Goal: Information Seeking & Learning: Learn about a topic

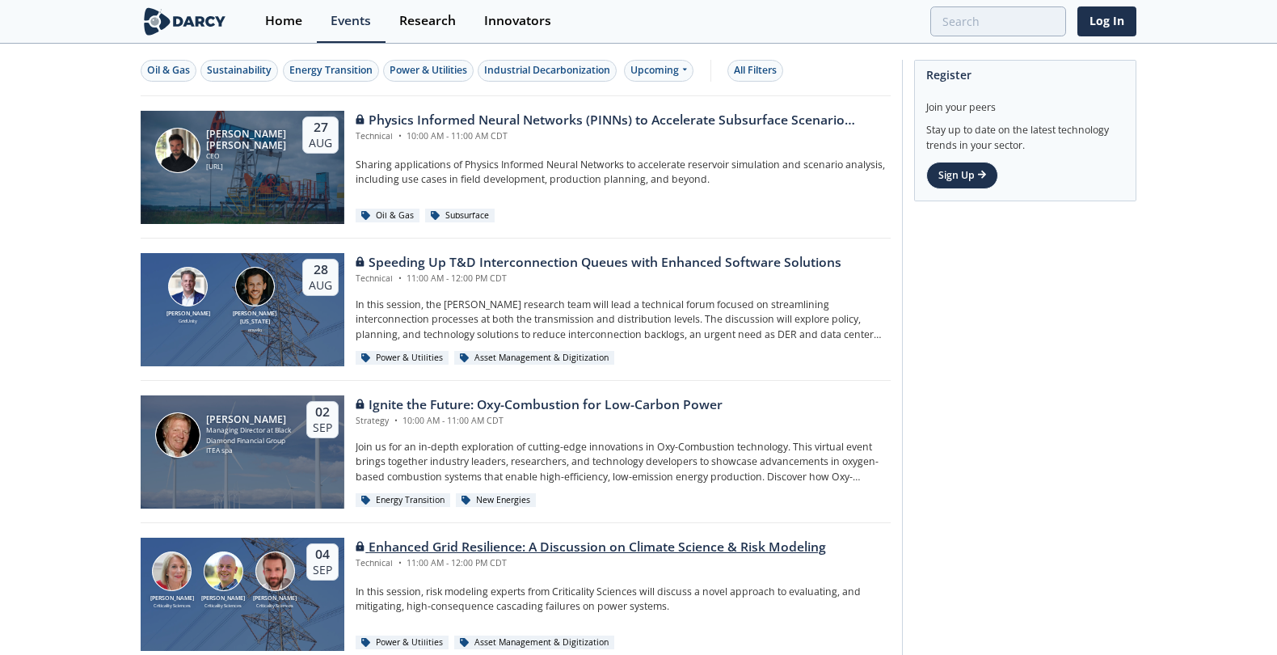
click at [276, 607] on div "Criticality Sciences" at bounding box center [275, 605] width 52 height 6
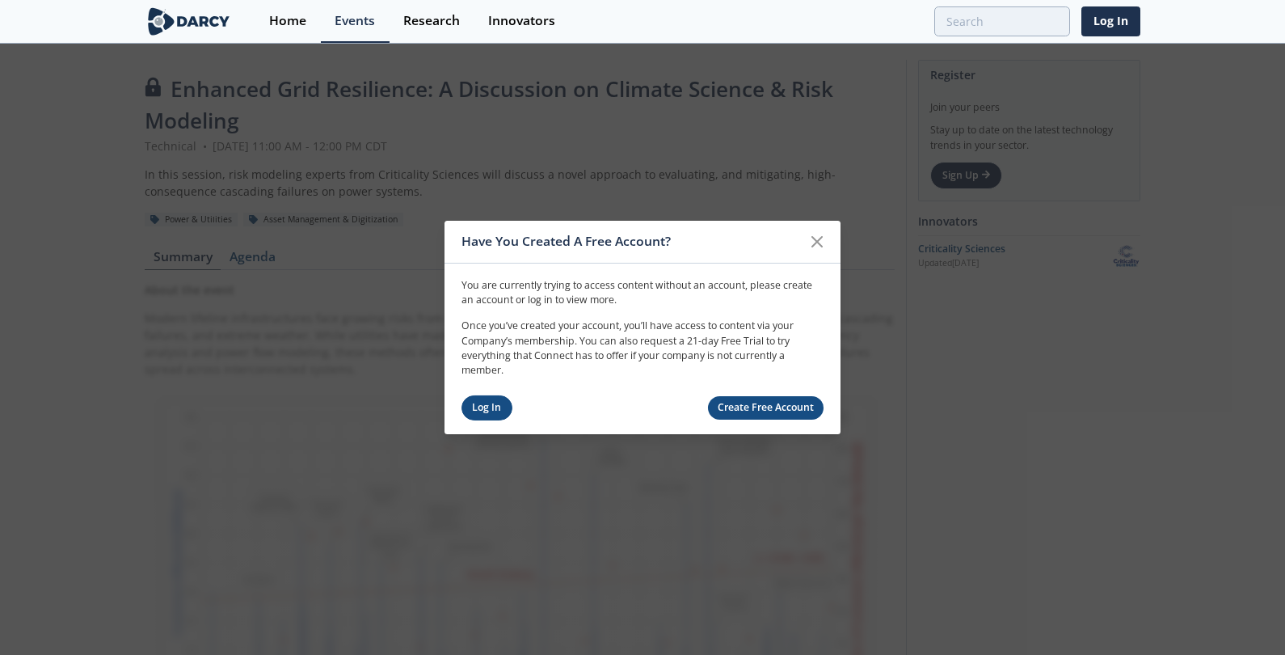
click at [487, 411] on link "Log In" at bounding box center [486, 407] width 51 height 25
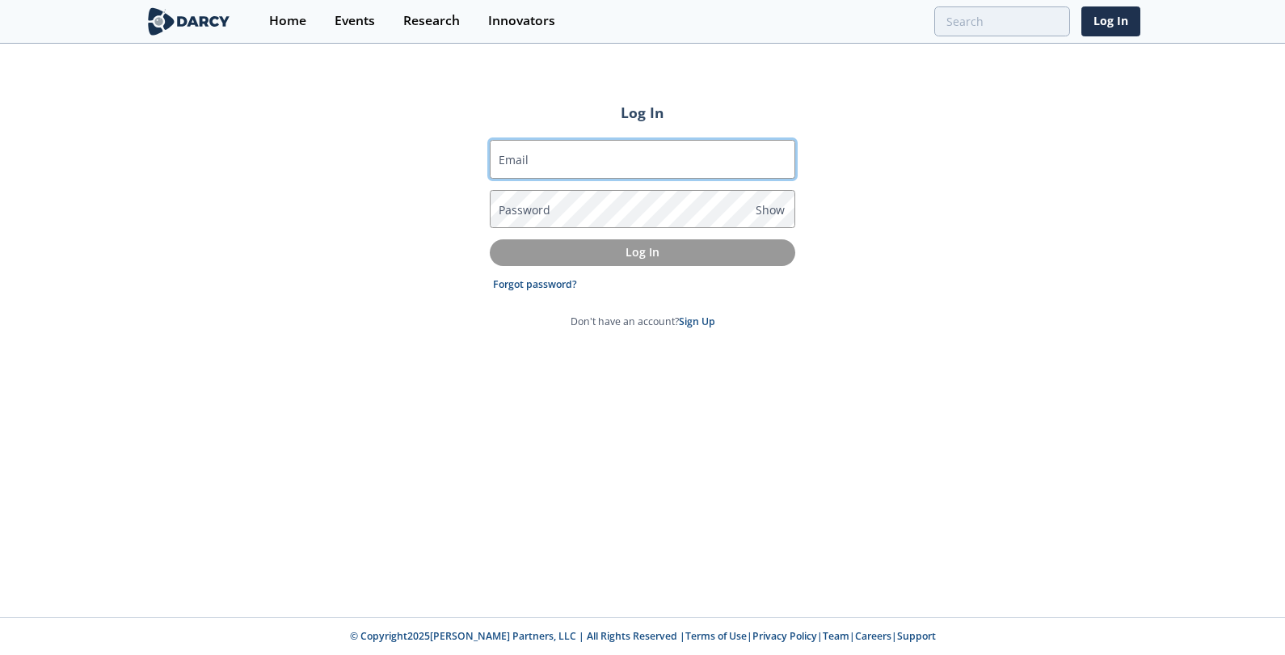
click at [668, 150] on input "Email" at bounding box center [642, 159] width 305 height 39
type input "[PERSON_NAME][EMAIL_ADDRESS][PERSON_NAME][DOMAIN_NAME]"
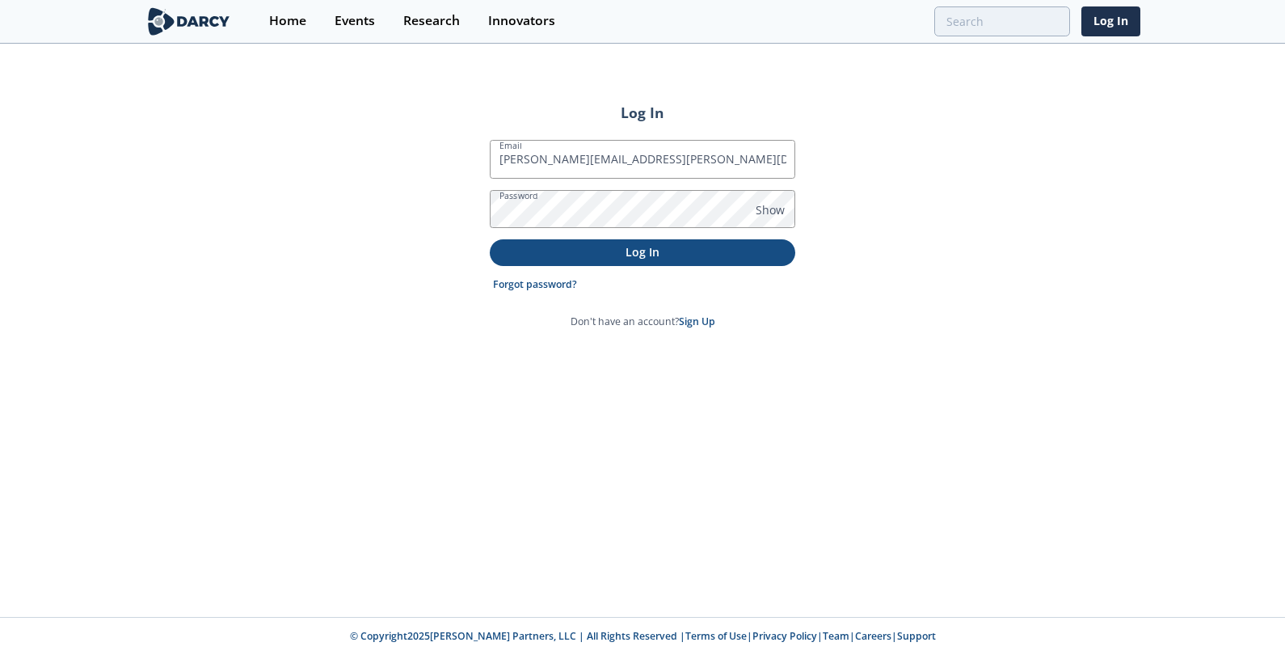
click at [640, 251] on p "Log In" at bounding box center [642, 251] width 283 height 17
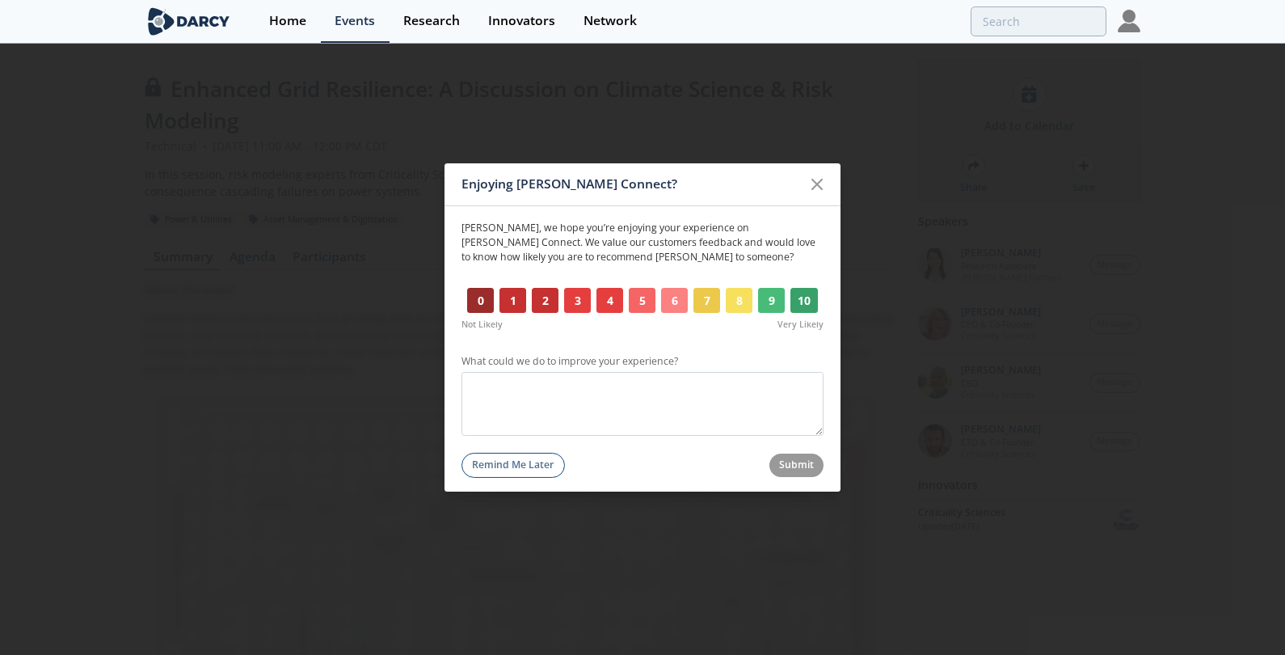
click at [487, 461] on button "Remind Me Later" at bounding box center [512, 465] width 103 height 25
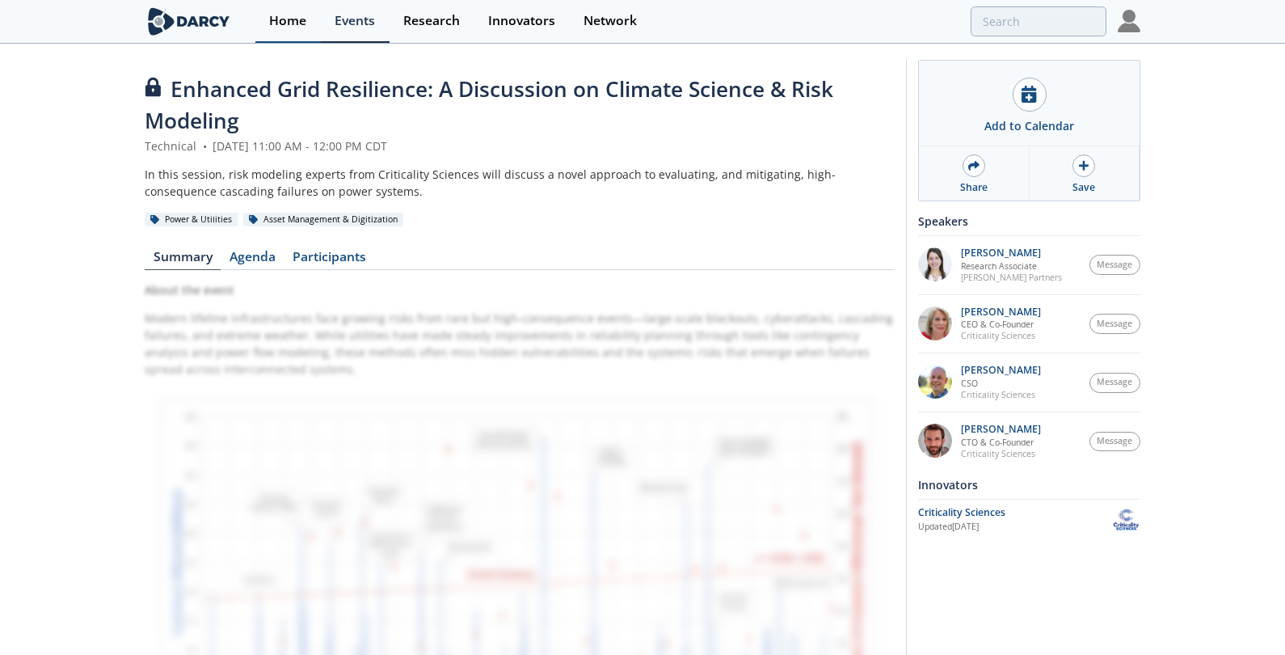
click at [297, 23] on div "Home" at bounding box center [287, 21] width 37 height 13
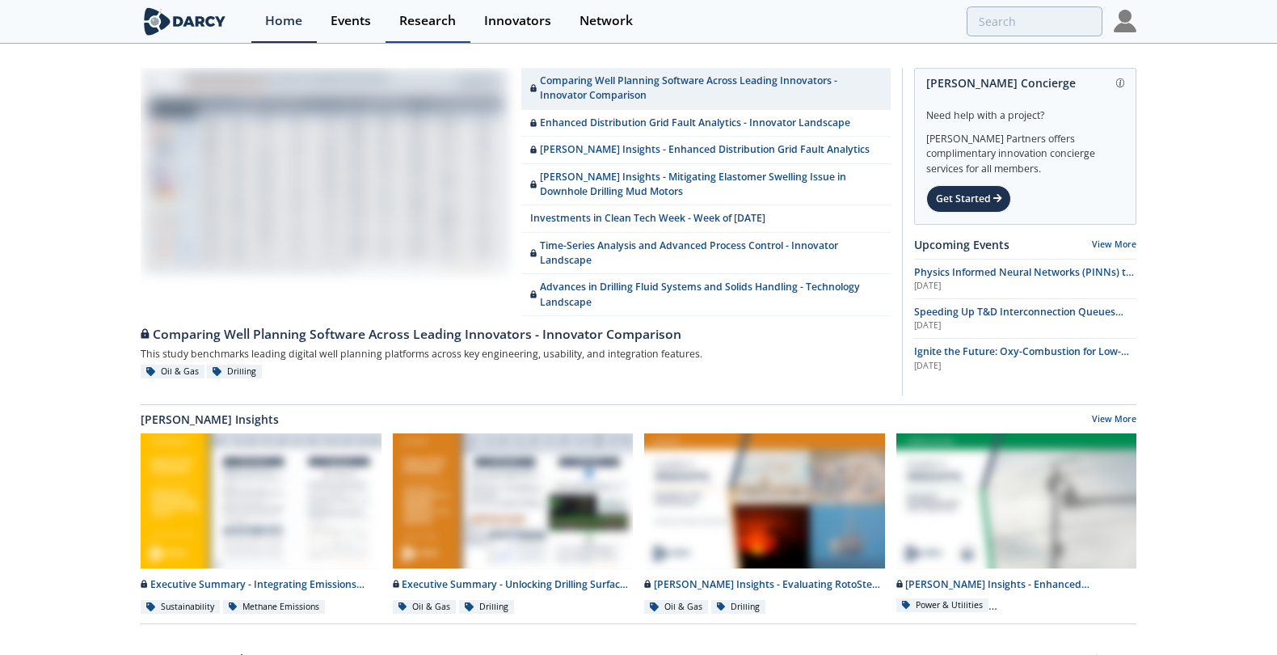
click at [430, 23] on div "Research" at bounding box center [427, 21] width 57 height 13
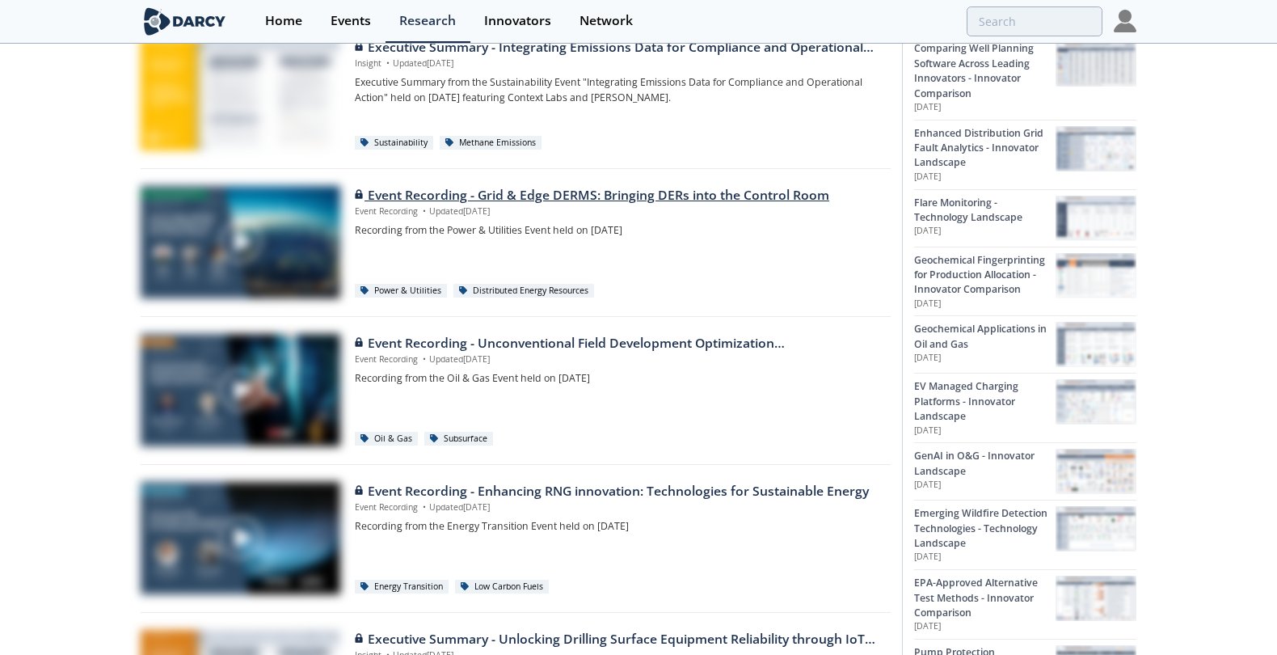
scroll to position [377, 0]
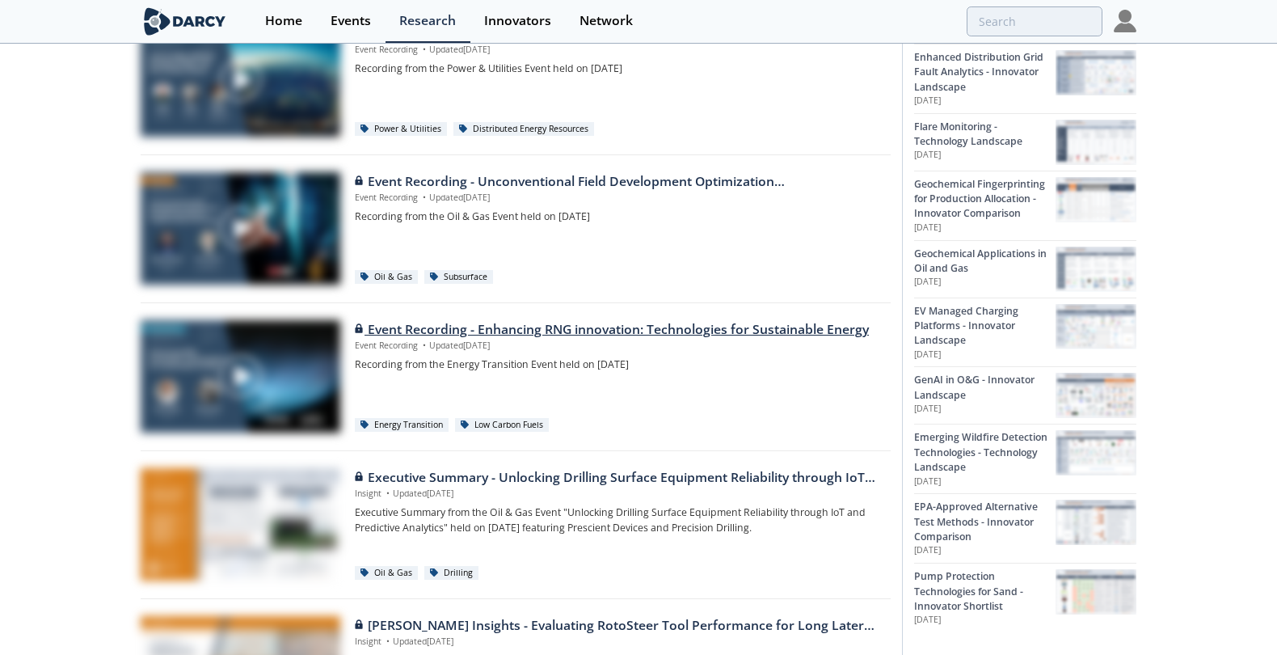
click at [516, 332] on div "Event Recording - Enhancing RNG innovation: Technologies for Sustainable Energy" at bounding box center [617, 329] width 525 height 19
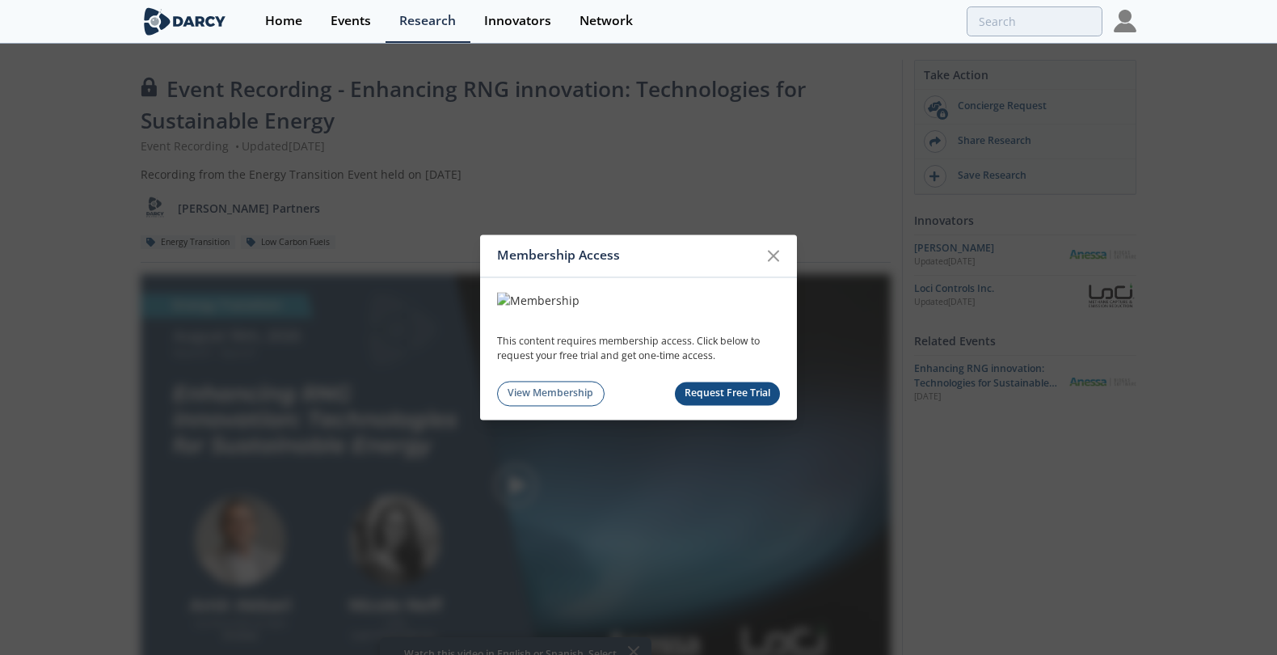
drag, startPoint x: 779, startPoint y: 251, endPoint x: 470, endPoint y: 284, distance: 310.5
click at [779, 251] on icon at bounding box center [773, 255] width 19 height 19
